Goal: Task Accomplishment & Management: Use online tool/utility

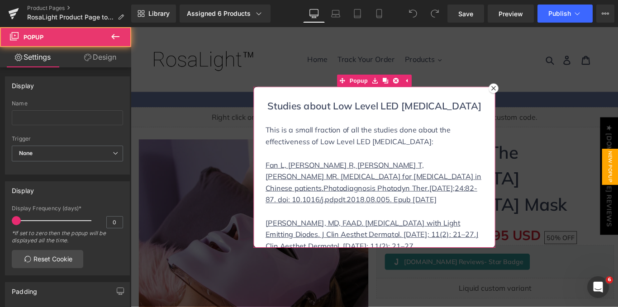
click at [536, 98] on icon at bounding box center [538, 95] width 5 height 5
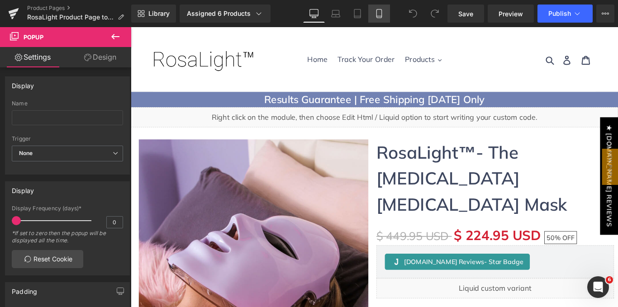
click at [380, 13] on icon at bounding box center [379, 13] width 9 height 9
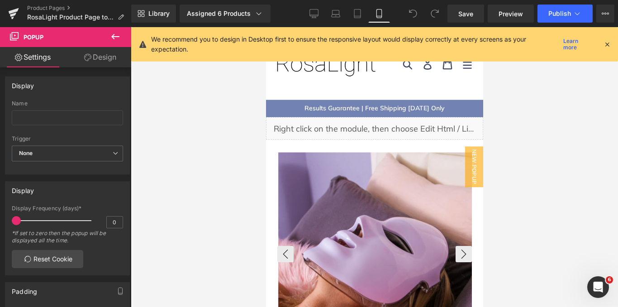
click at [348, 152] on div "‹" at bounding box center [374, 254] width 195 height 205
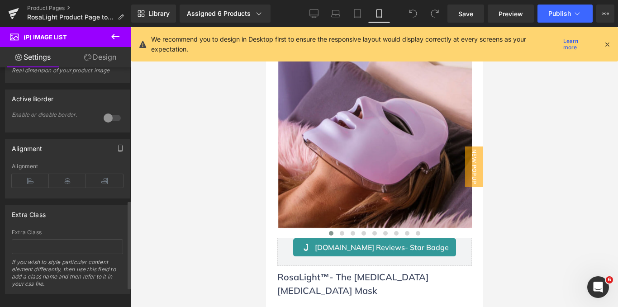
scroll to position [349, 0]
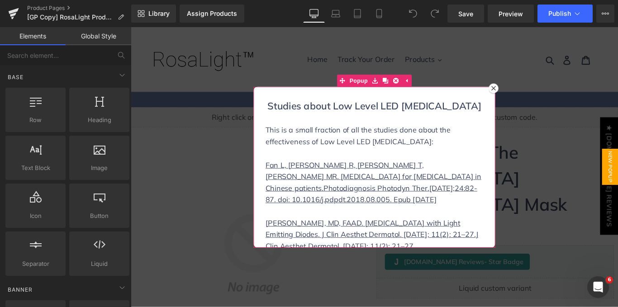
click at [536, 98] on icon at bounding box center [538, 95] width 5 height 5
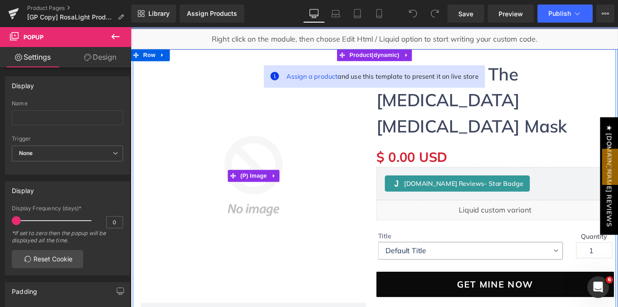
scroll to position [61, 0]
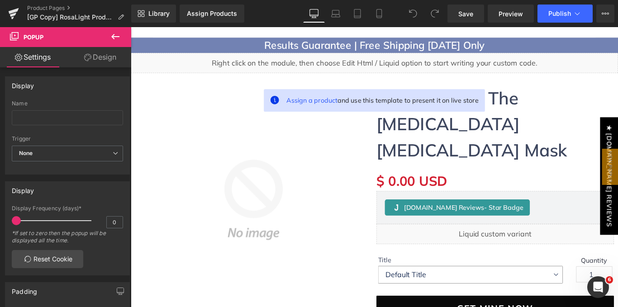
click at [115, 33] on icon at bounding box center [115, 36] width 11 height 11
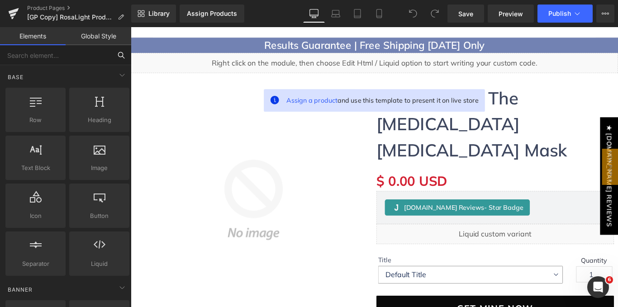
click at [100, 54] on input "text" at bounding box center [55, 55] width 111 height 20
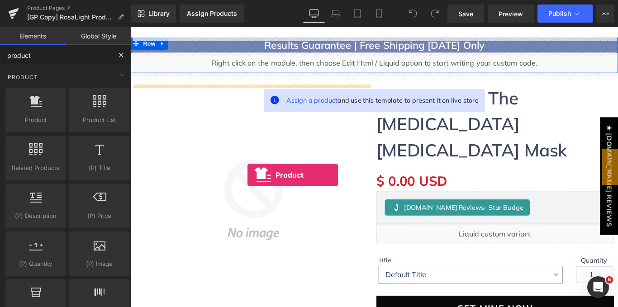
drag, startPoint x: 161, startPoint y: 126, endPoint x: 262, endPoint y: 194, distance: 121.3
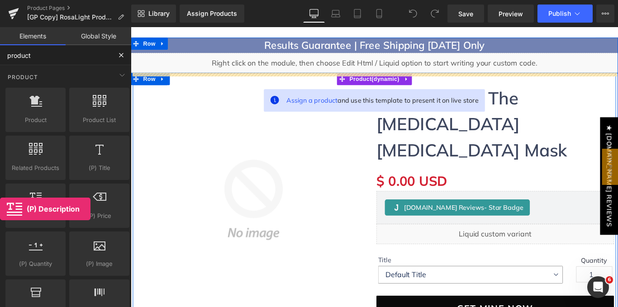
drag, startPoint x: 179, startPoint y: 233, endPoint x: 290, endPoint y: 199, distance: 115.9
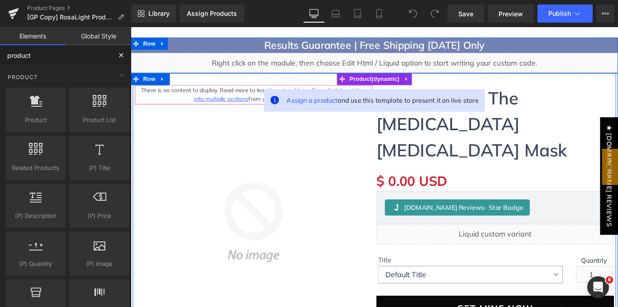
type input "product"
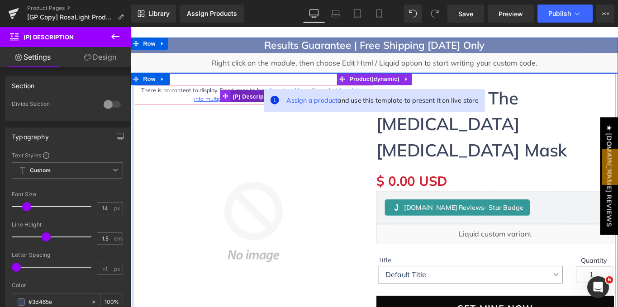
click at [256, 102] on span "(P) Description" at bounding box center [269, 105] width 52 height 14
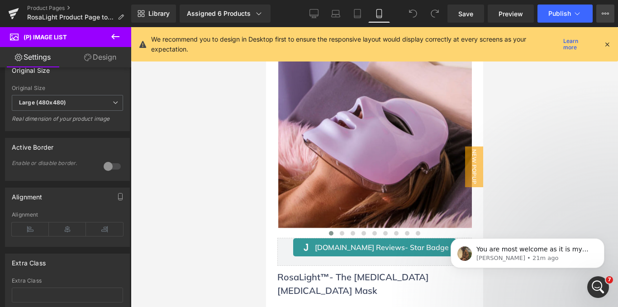
click at [601, 9] on button "View Live Page View with current Template Save Template to Library Schedule Pub…" at bounding box center [605, 14] width 18 height 18
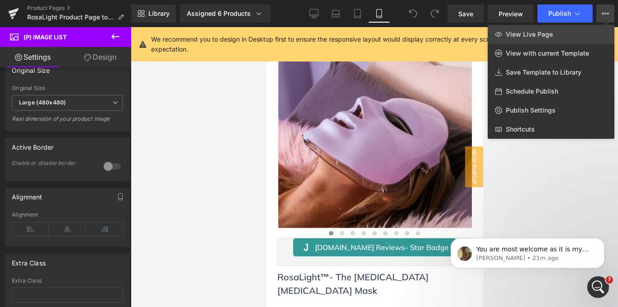
click at [553, 37] on link "View Live Page" at bounding box center [551, 34] width 127 height 19
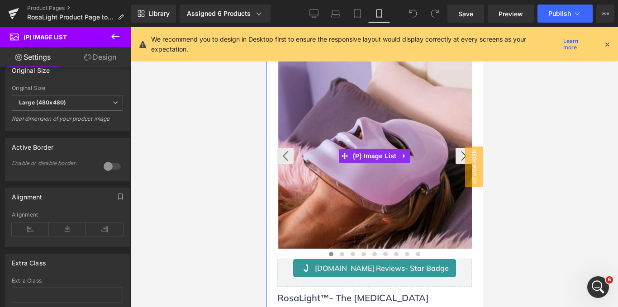
scroll to position [126, 0]
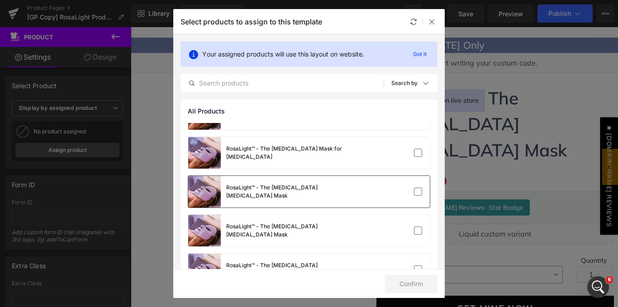
scroll to position [383, 0]
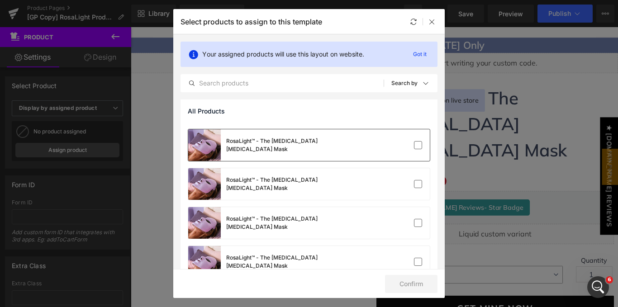
click at [417, 152] on div "RosaLight™ - The [MEDICAL_DATA] [MEDICAL_DATA] Mask" at bounding box center [309, 145] width 242 height 32
click at [414, 145] on label at bounding box center [418, 145] width 8 height 8
click at [418, 145] on input "checkbox" at bounding box center [418, 145] width 0 height 0
click at [414, 145] on label at bounding box center [418, 145] width 8 height 8
click at [418, 145] on input "checkbox" at bounding box center [418, 145] width 0 height 0
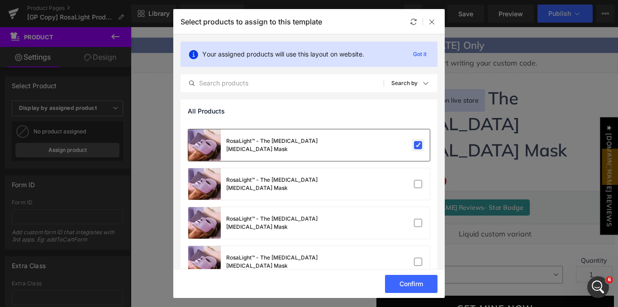
click at [417, 149] on label at bounding box center [418, 145] width 8 height 8
click at [418, 145] on input "checkbox" at bounding box center [418, 145] width 0 height 0
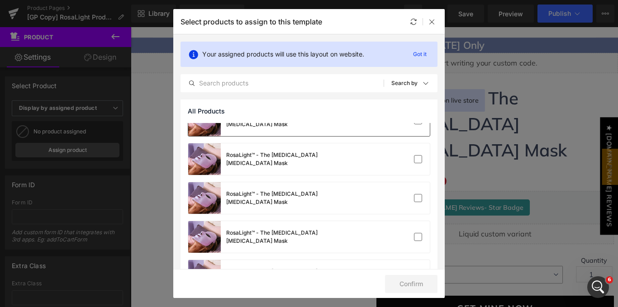
scroll to position [446, 0]
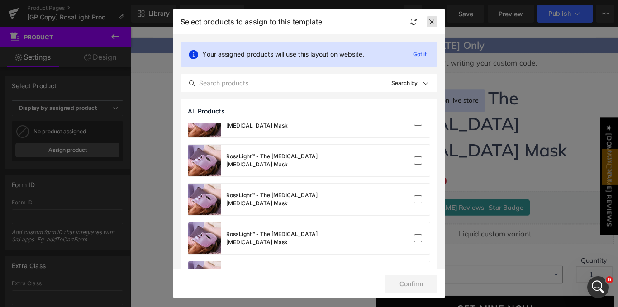
click at [432, 23] on icon at bounding box center [431, 21] width 7 height 7
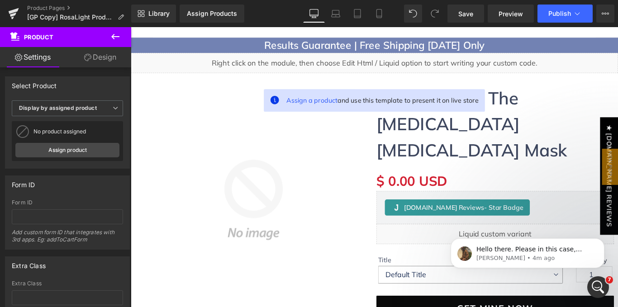
scroll to position [0, 0]
